Goal: Task Accomplishment & Management: Complete application form

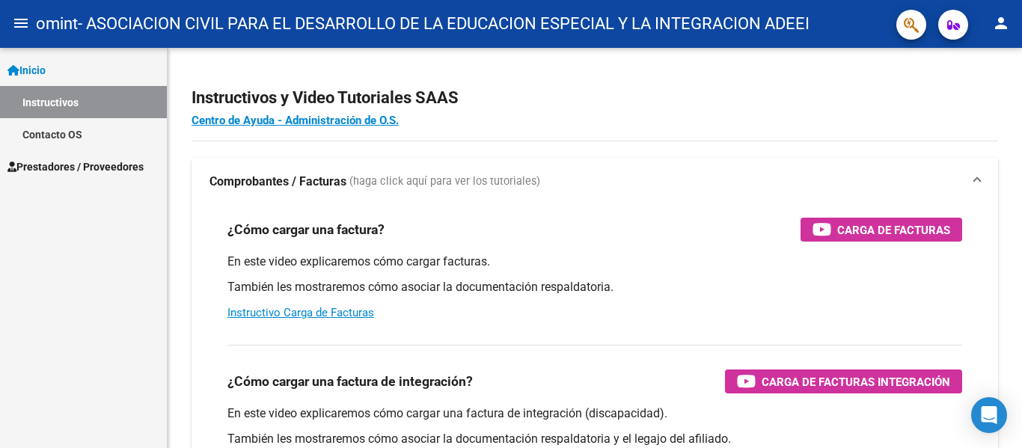
click at [65, 72] on link "Inicio" at bounding box center [83, 70] width 167 height 32
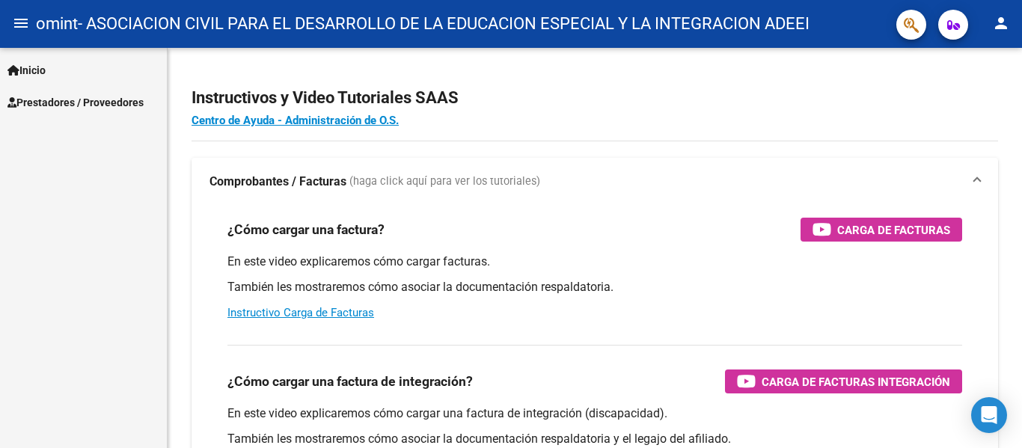
click at [70, 76] on link "Inicio" at bounding box center [83, 70] width 167 height 32
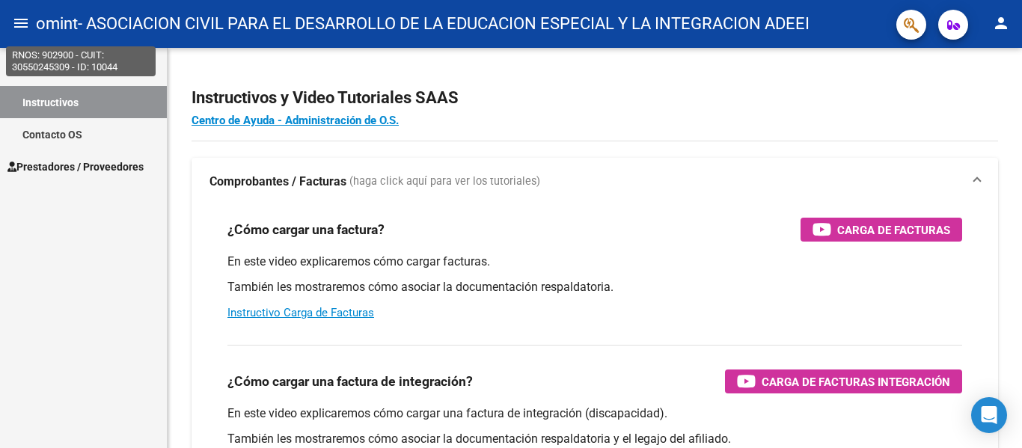
click at [40, 18] on span "omint" at bounding box center [57, 23] width 42 height 33
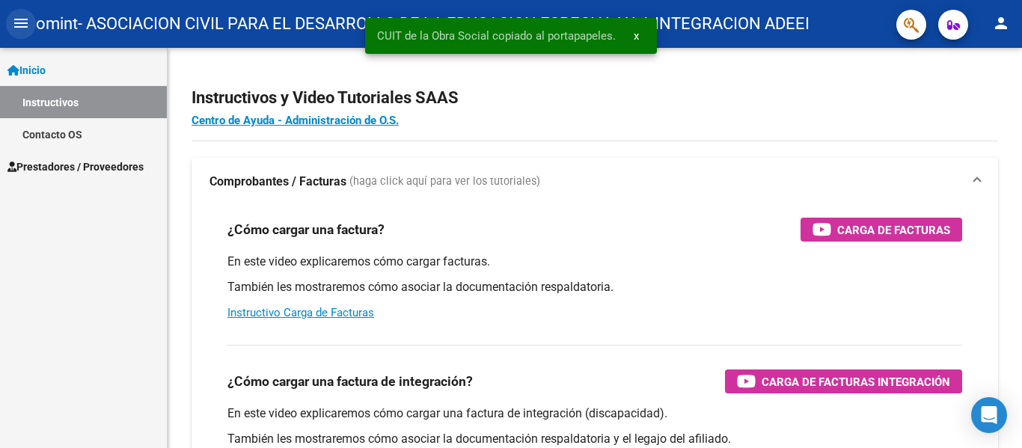
click at [18, 17] on mat-icon "menu" at bounding box center [21, 23] width 18 height 18
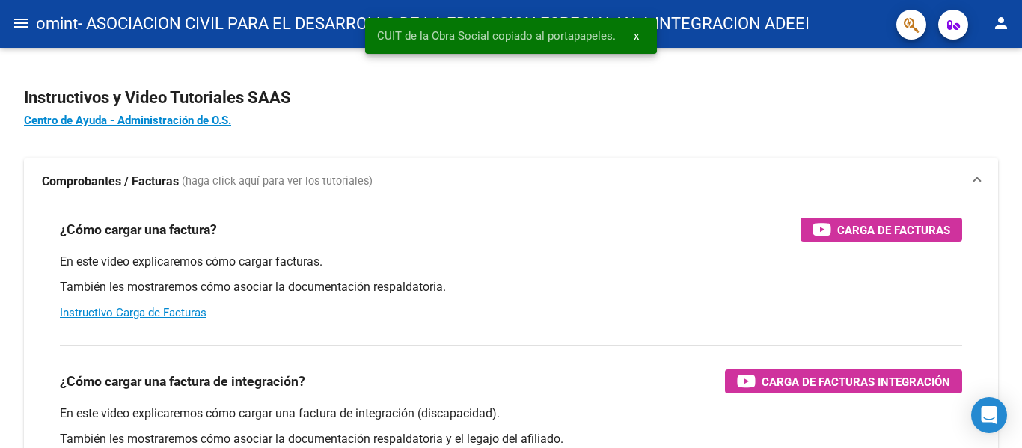
click at [18, 20] on mat-icon "menu" at bounding box center [21, 23] width 18 height 18
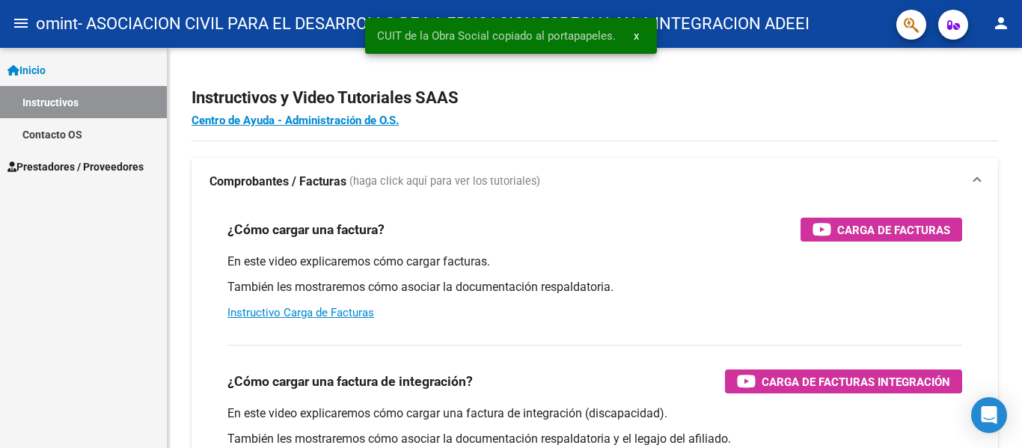
click at [57, 77] on link "Inicio" at bounding box center [83, 70] width 167 height 32
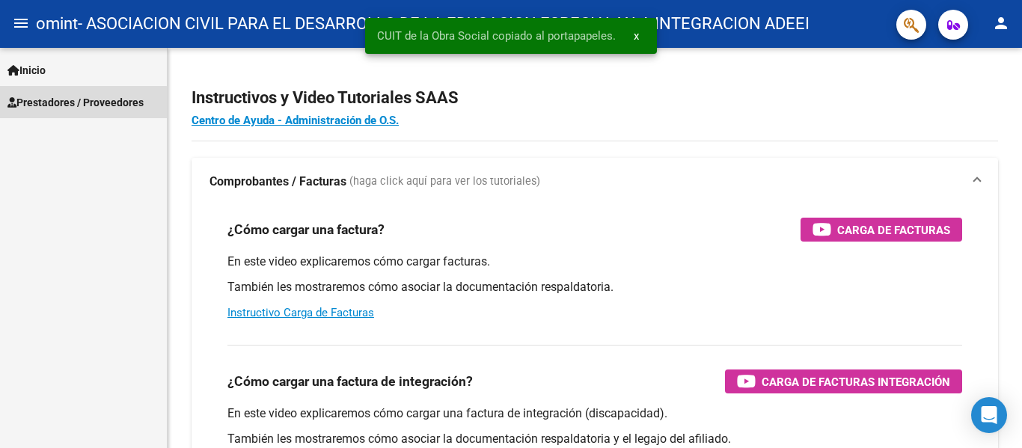
click at [67, 108] on span "Prestadores / Proveedores" at bounding box center [75, 102] width 136 height 16
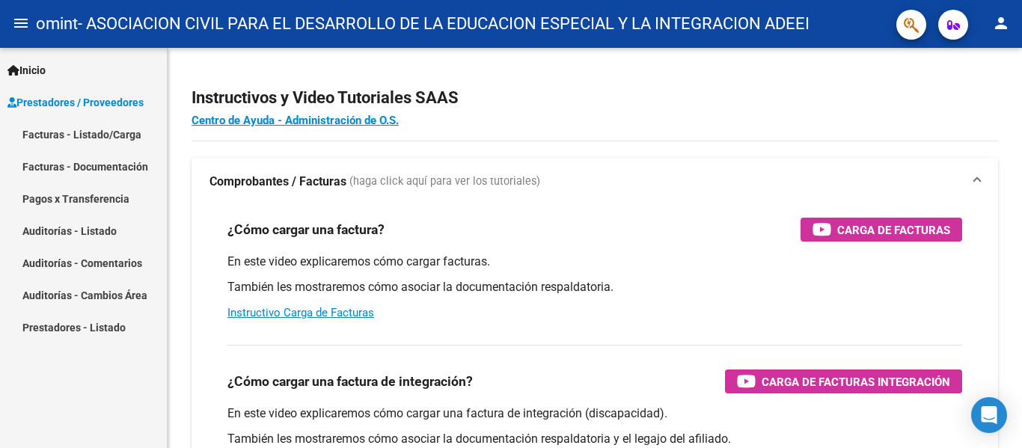
click at [87, 132] on link "Facturas - Listado/Carga" at bounding box center [83, 134] width 167 height 32
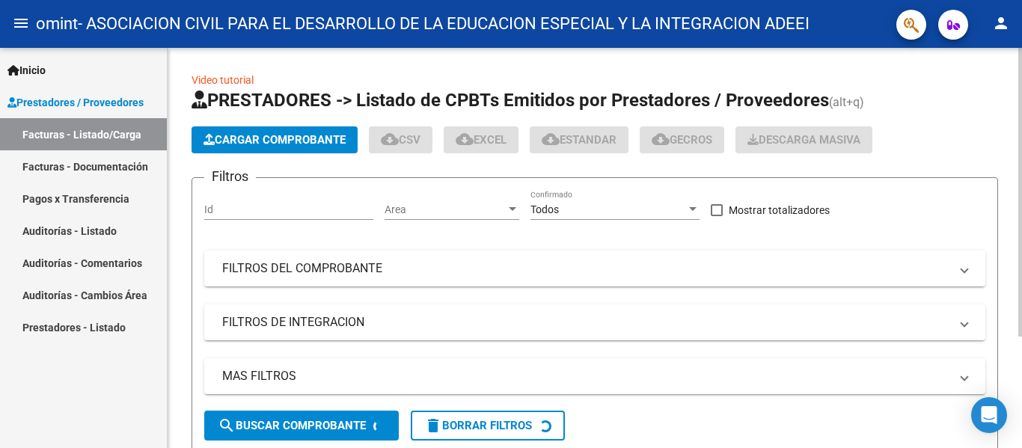
click at [245, 141] on span "Cargar Comprobante" at bounding box center [274, 139] width 142 height 13
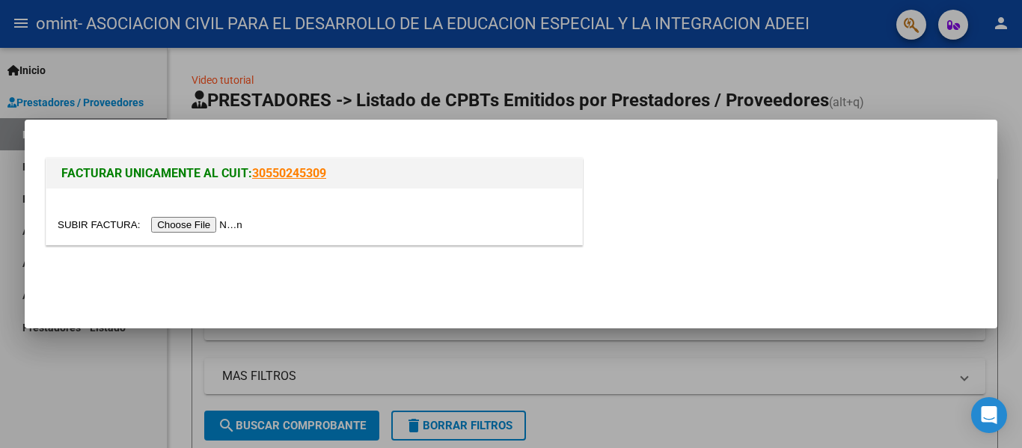
click at [198, 230] on input "file" at bounding box center [152, 225] width 189 height 16
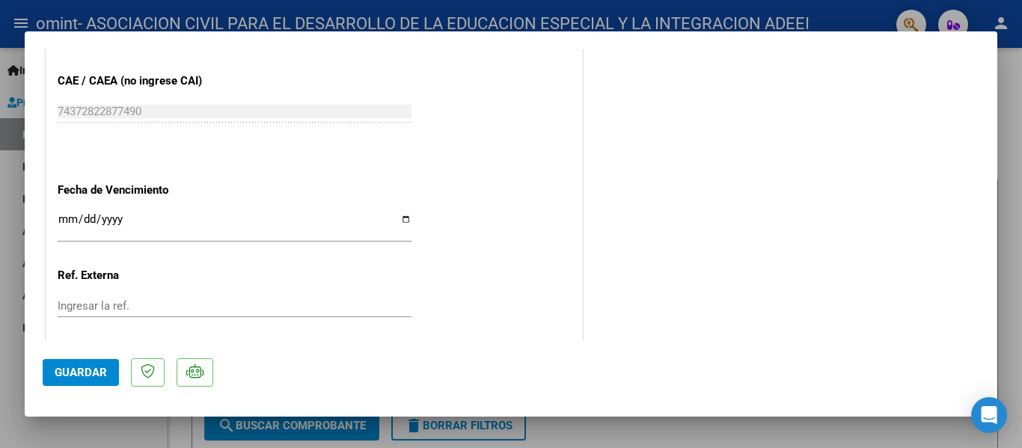
scroll to position [823, 0]
click at [63, 220] on input "Ingresar la fecha" at bounding box center [235, 224] width 354 height 24
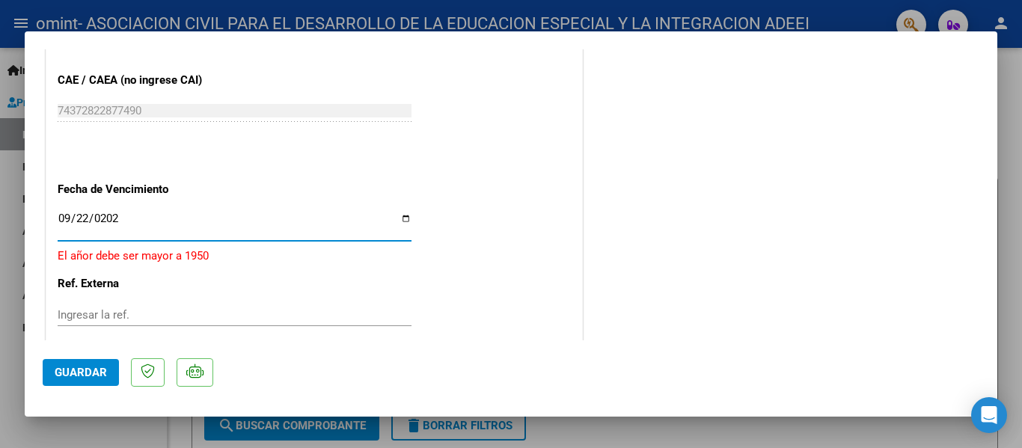
type input "[DATE]"
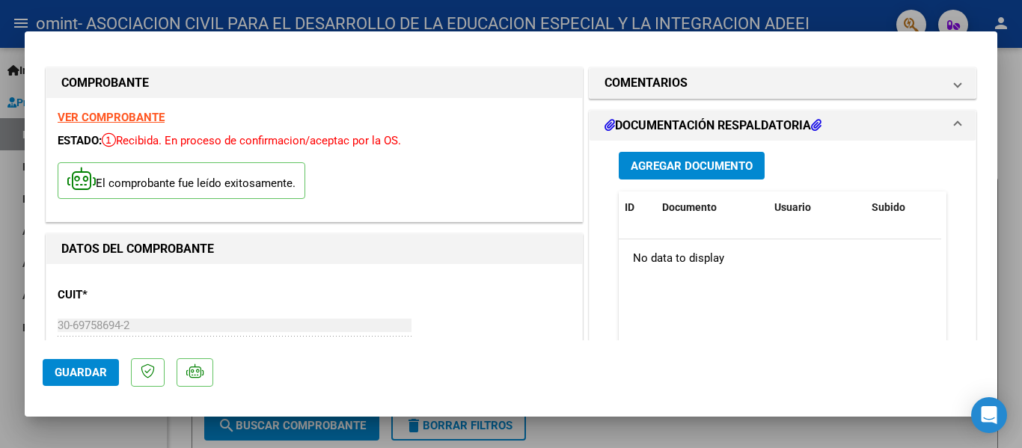
scroll to position [0, 0]
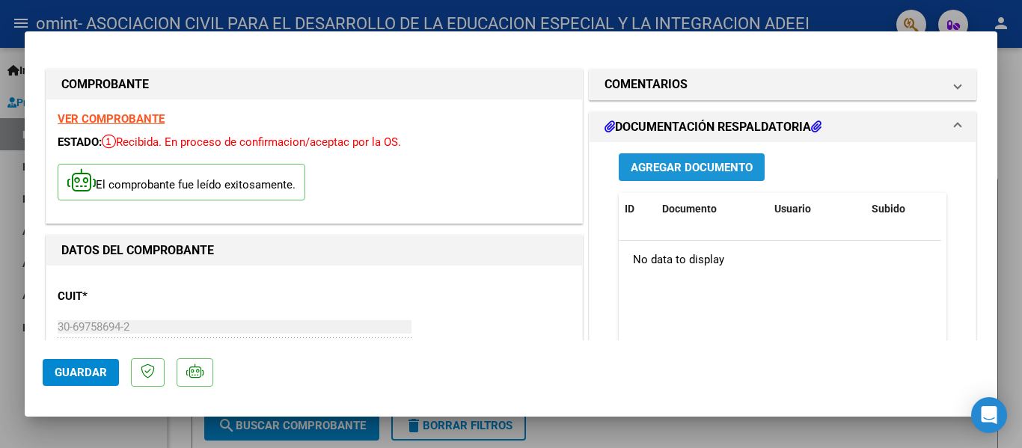
click at [674, 172] on span "Agregar Documento" at bounding box center [692, 167] width 122 height 13
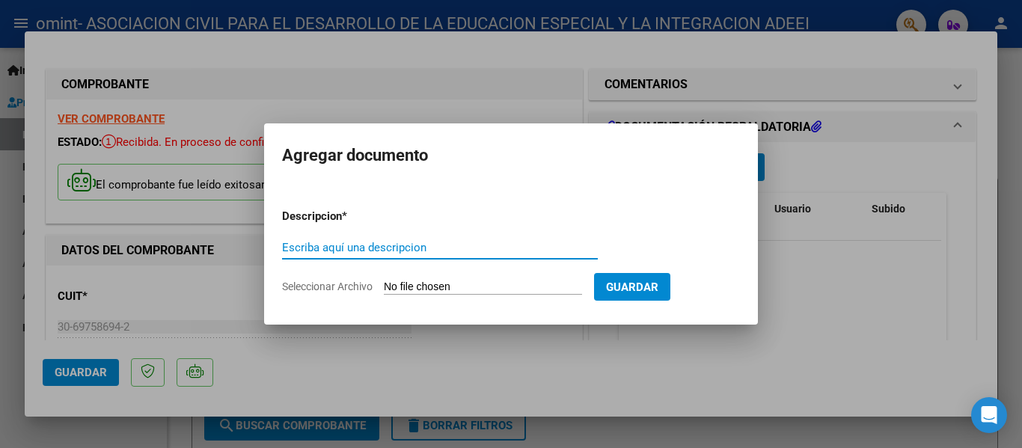
click at [393, 258] on div "Escriba aquí una descripcion" at bounding box center [440, 247] width 316 height 22
click at [429, 285] on input "Seleccionar Archivo" at bounding box center [483, 287] width 198 height 14
type input "C:\fakepath\OMINT - DEAÑO PULLEZ GIULIANA 08-2025.pdf"
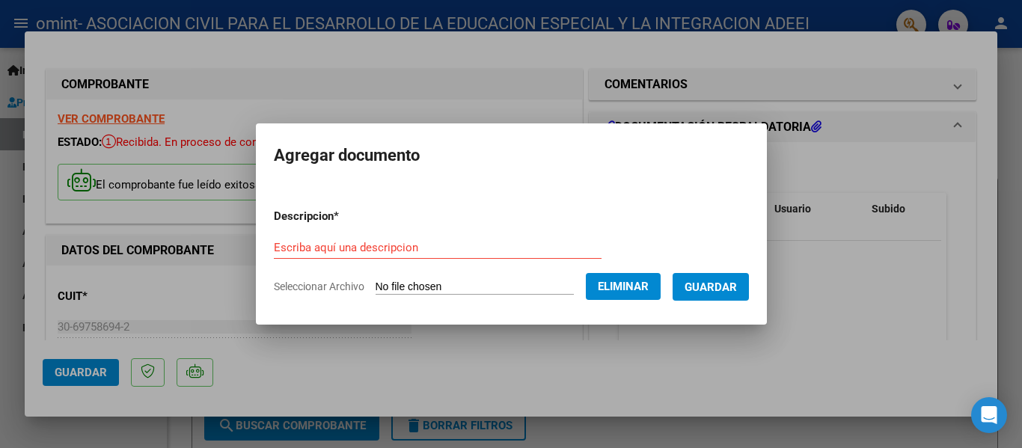
click at [399, 234] on form "Descripcion * Escriba aquí una descripcion Seleccionar Archivo Eliminar Guardar" at bounding box center [511, 251] width 475 height 109
drag, startPoint x: 392, startPoint y: 242, endPoint x: 420, endPoint y: 236, distance: 28.9
click at [392, 242] on input "Escriba aquí una descripcion" at bounding box center [438, 247] width 328 height 13
type input "PLANILLA AGOSTO"
click at [737, 286] on span "Guardar" at bounding box center [710, 286] width 52 height 13
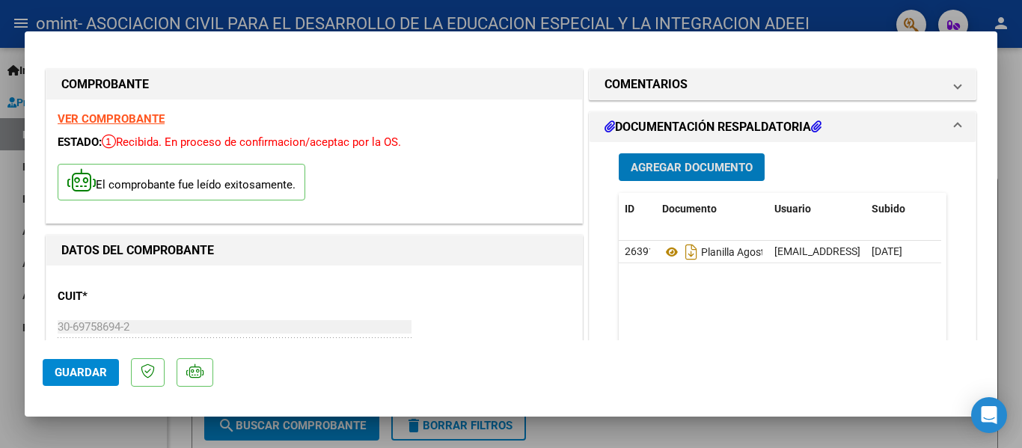
click at [82, 374] on span "Guardar" at bounding box center [81, 372] width 52 height 13
click at [693, 127] on h1 "DOCUMENTACIÓN RESPALDATORIA" at bounding box center [712, 127] width 217 height 18
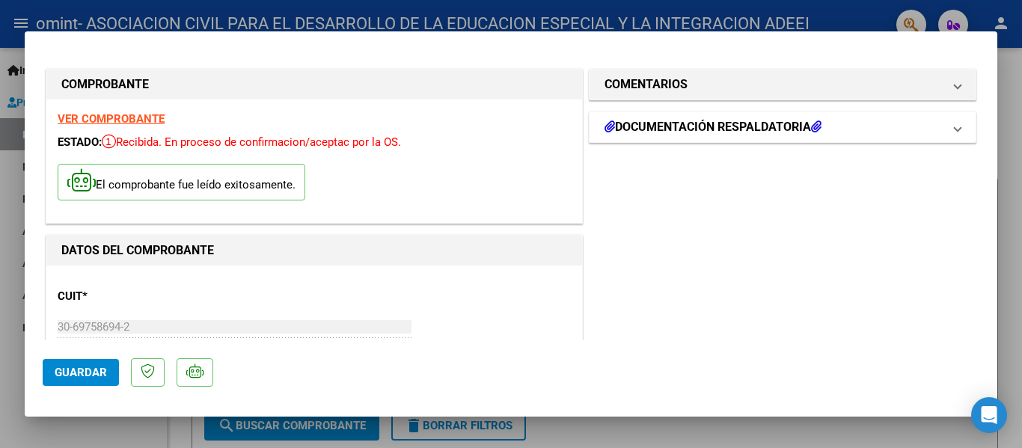
click at [693, 127] on h1 "DOCUMENTACIÓN RESPALDATORIA" at bounding box center [712, 127] width 217 height 18
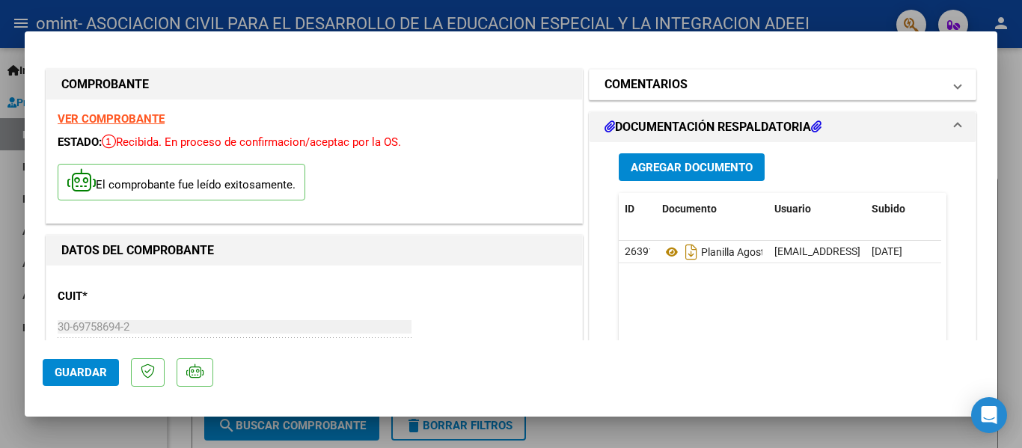
click at [732, 80] on mat-panel-title "COMENTARIOS" at bounding box center [773, 85] width 338 height 18
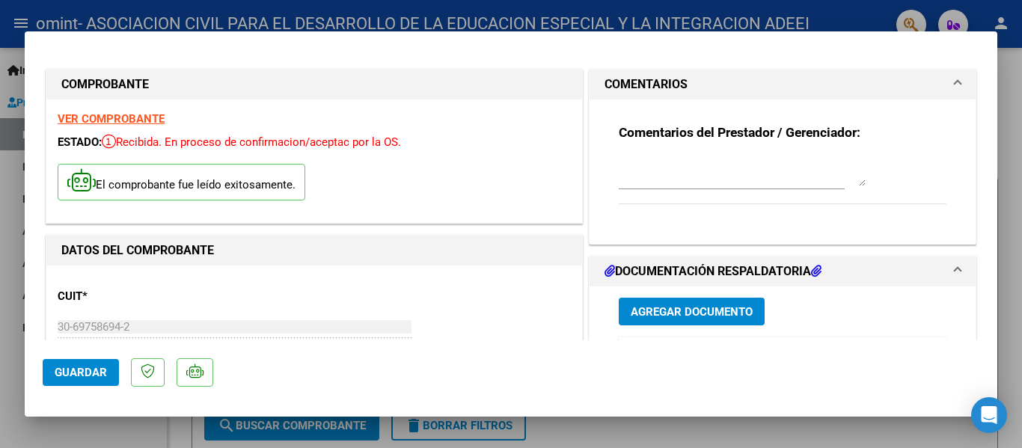
scroll to position [374, 0]
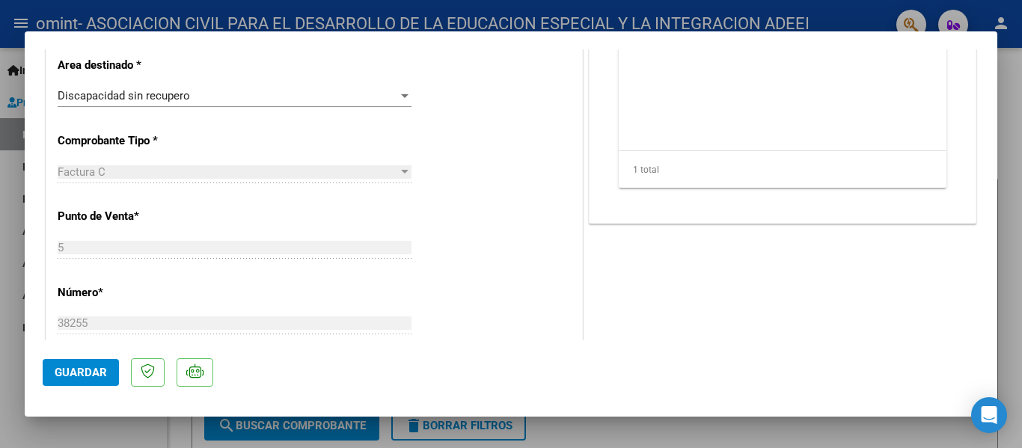
click at [71, 375] on span "Guardar" at bounding box center [81, 372] width 52 height 13
click at [73, 367] on span "Guardar" at bounding box center [81, 372] width 52 height 13
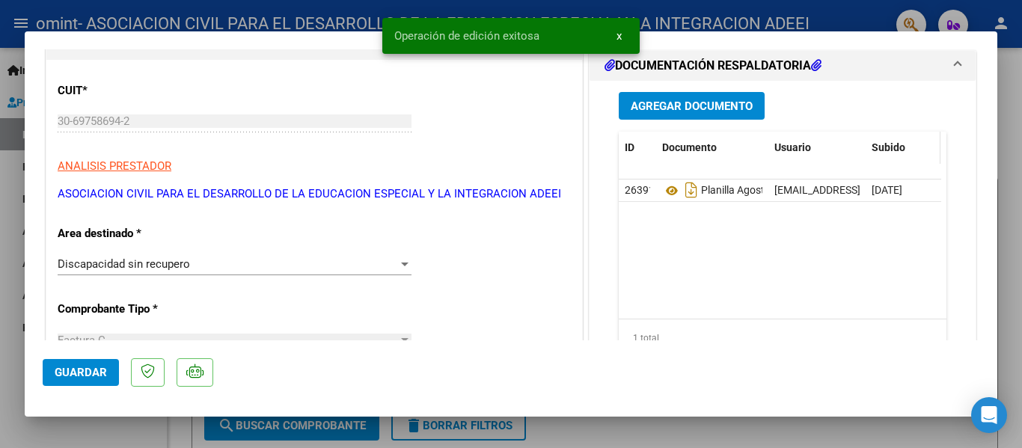
scroll to position [75, 0]
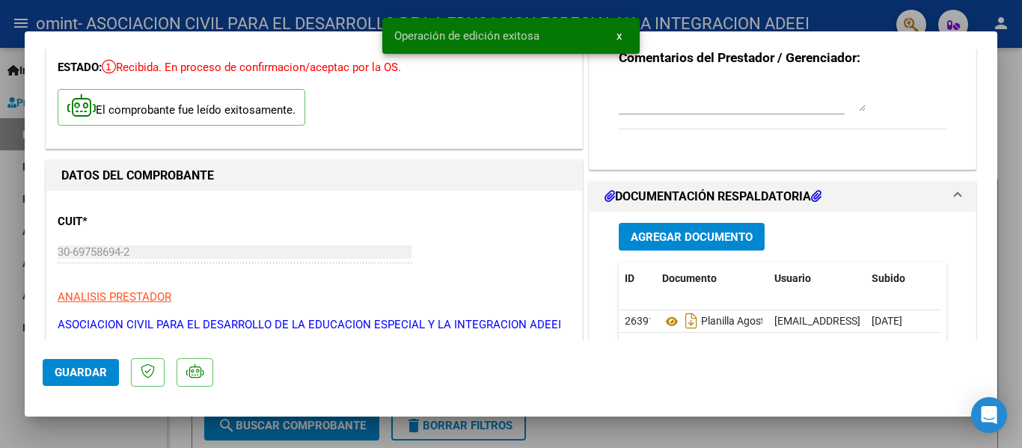
click at [846, 432] on div at bounding box center [511, 224] width 1022 height 448
type input "$ 0,00"
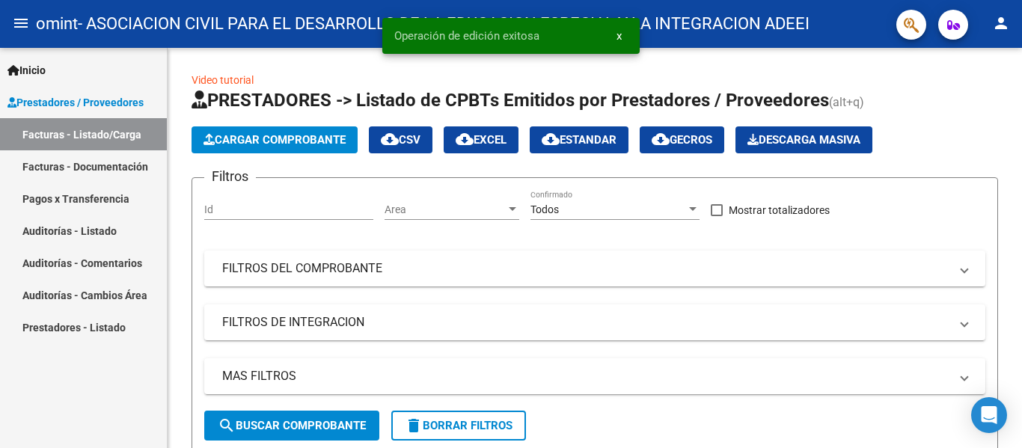
click at [90, 133] on link "Facturas - Listado/Carga" at bounding box center [83, 134] width 167 height 32
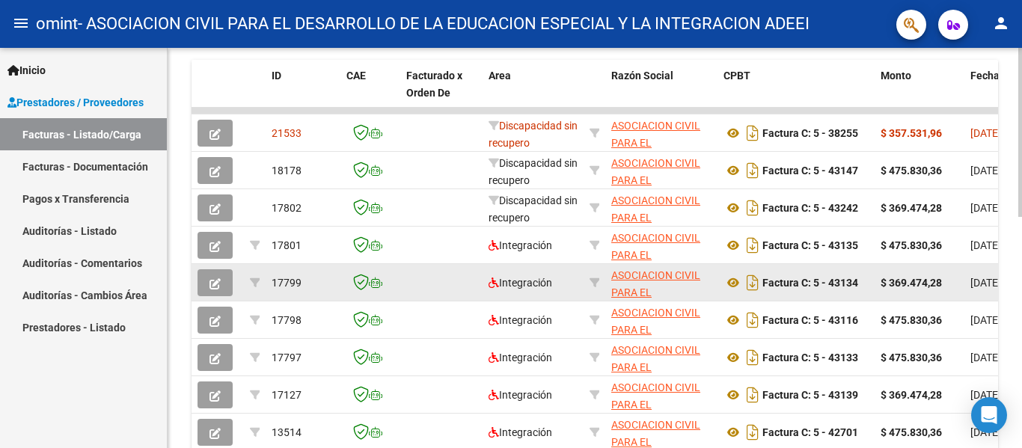
scroll to position [374, 0]
